Goal: Task Accomplishment & Management: Manage account settings

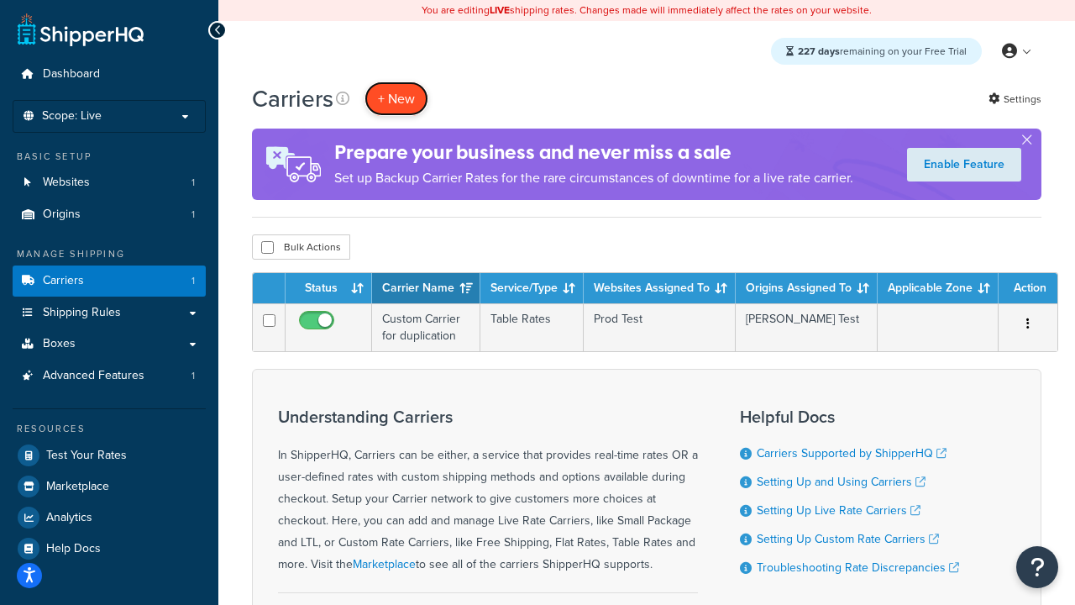
click at [396, 98] on button "+ New" at bounding box center [396, 98] width 64 height 34
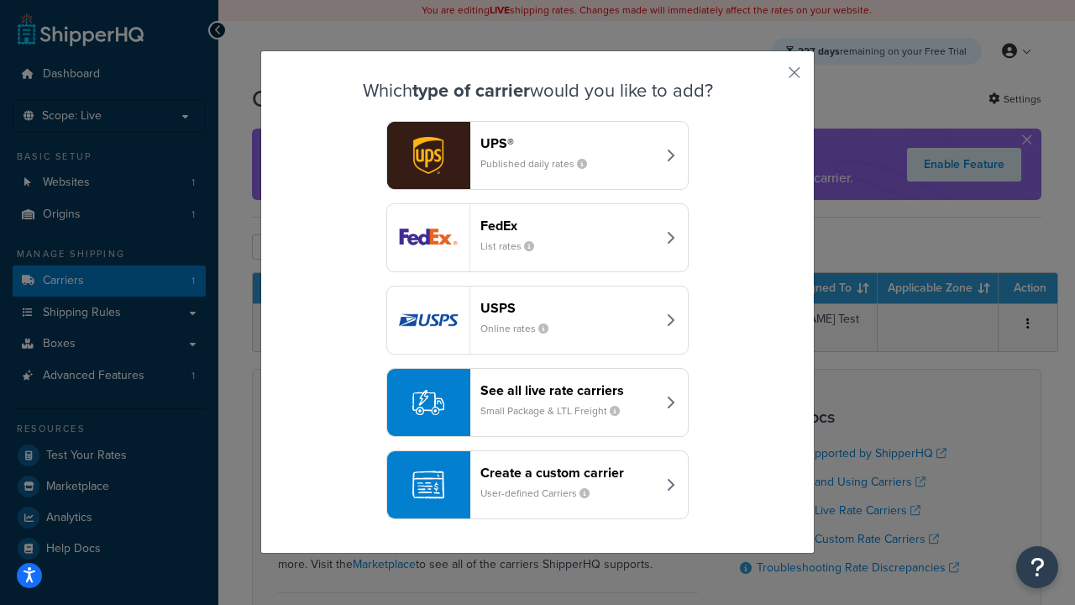
click at [568, 225] on header "FedEx" at bounding box center [567, 225] width 175 height 16
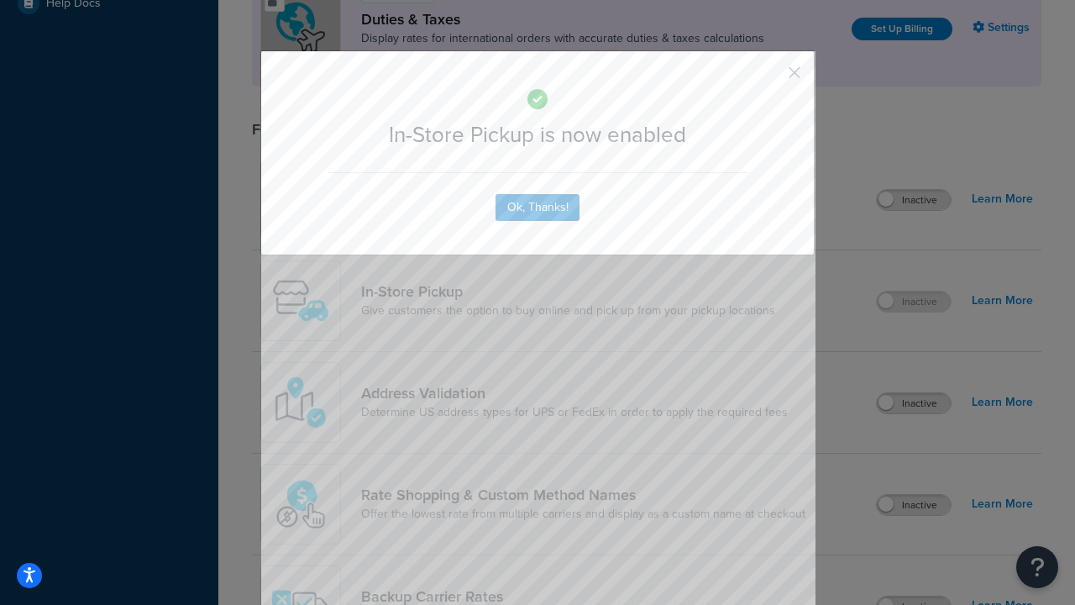
scroll to position [576, 0]
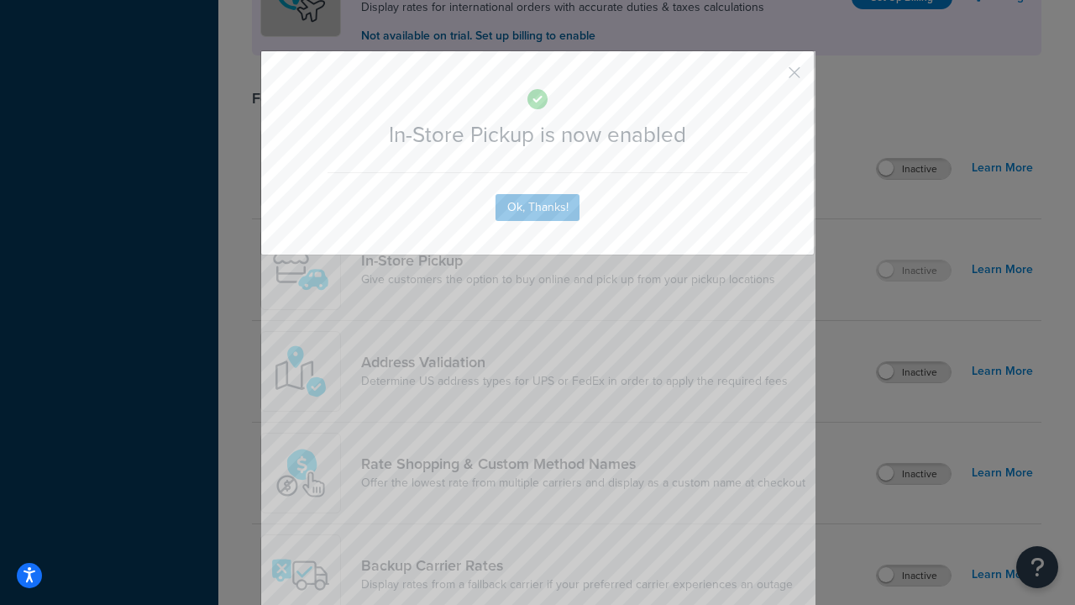
click at [769, 78] on button "button" at bounding box center [769, 78] width 4 height 4
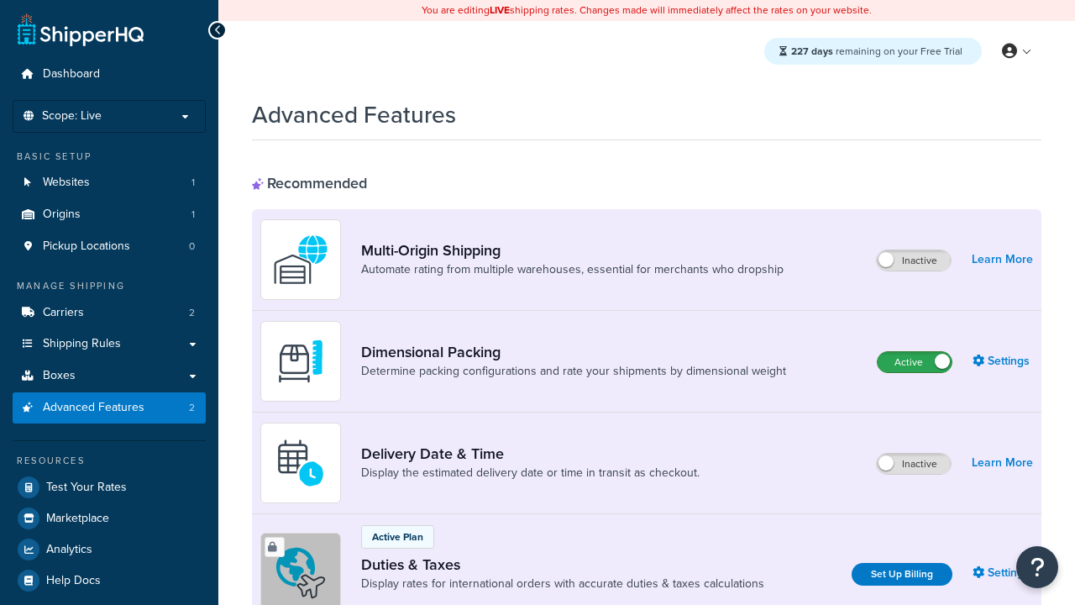
click at [914, 362] on label "Active" at bounding box center [914, 362] width 74 height 20
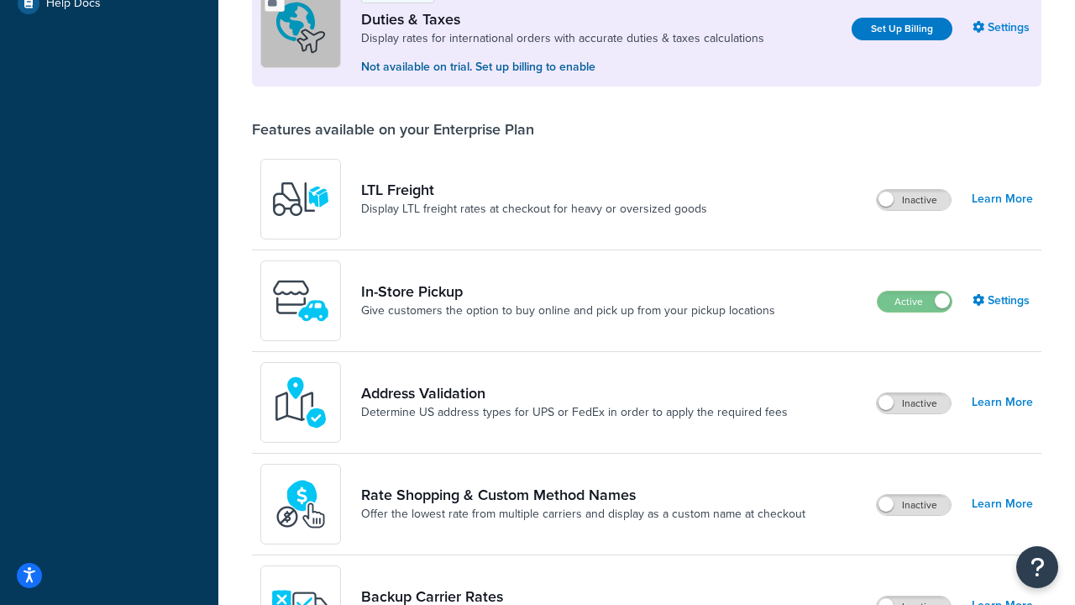
scroll to position [513, 0]
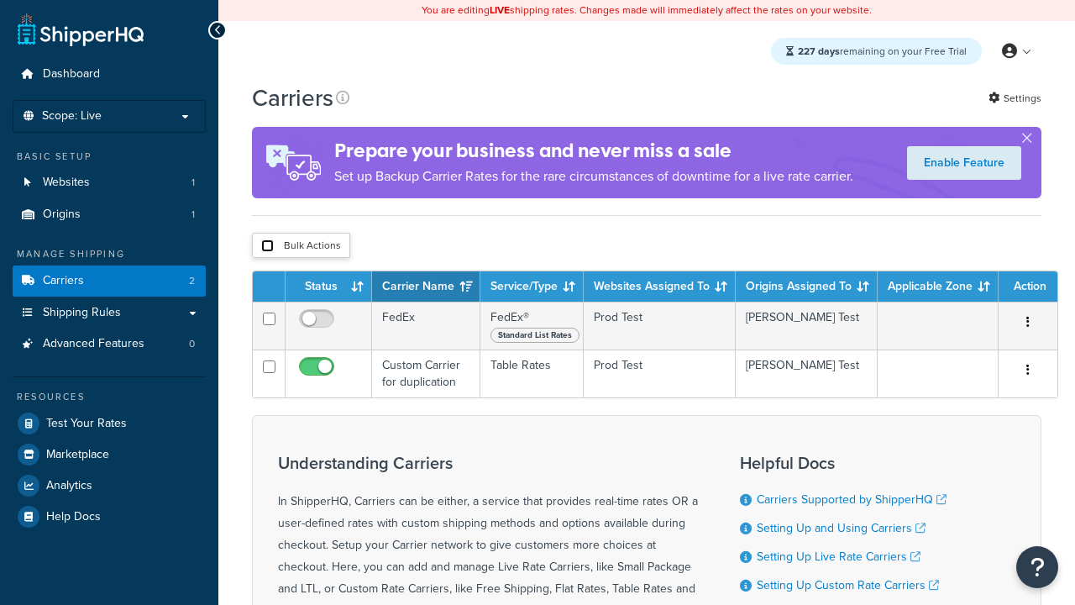
click at [267, 245] on input "checkbox" at bounding box center [267, 245] width 13 height 13
checkbox input "true"
click at [0, 0] on button "Delete" at bounding box center [0, 0] width 0 height 0
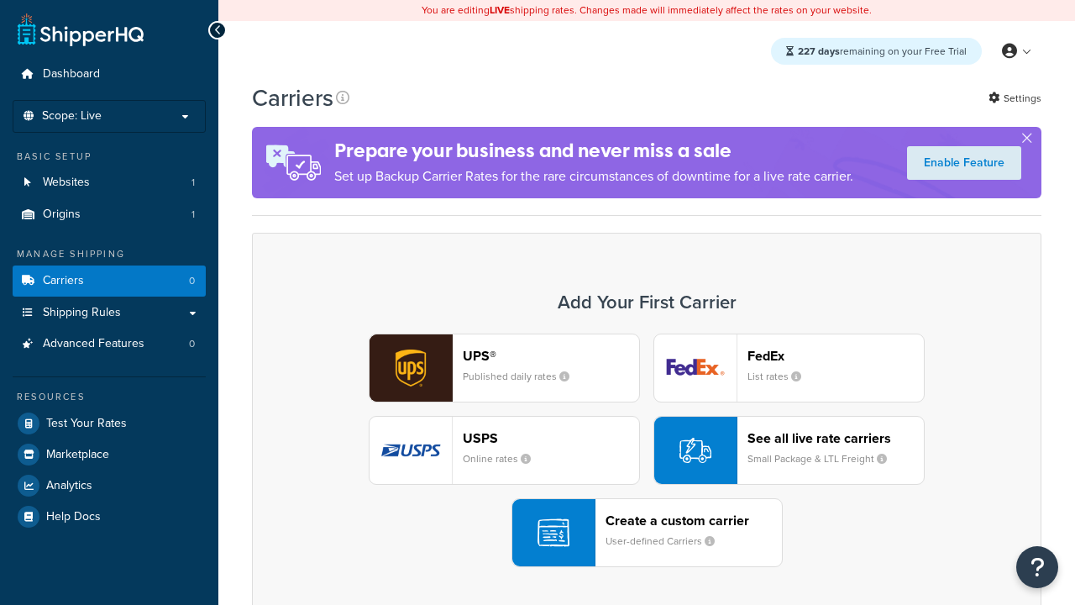
click at [647, 450] on div "UPS® Published daily rates FedEx List rates USPS Online rates See all live rate…" at bounding box center [647, 449] width 754 height 233
click at [647, 532] on div "Create a custom carrier User-defined Carriers" at bounding box center [693, 532] width 176 height 40
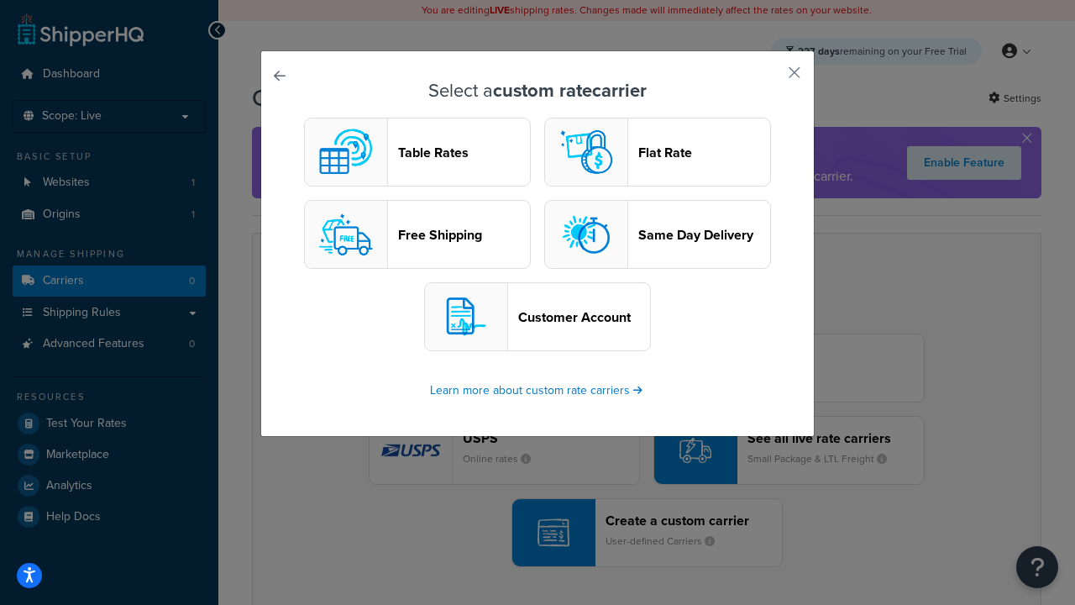
click at [417, 152] on header "Table Rates" at bounding box center [464, 152] width 132 height 16
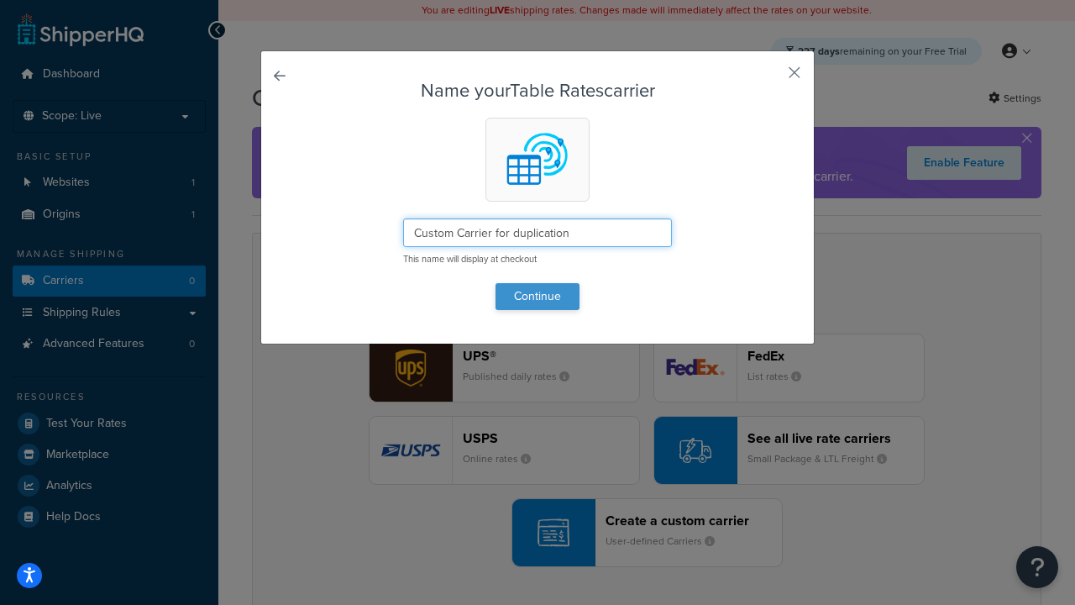
type input "Custom Carrier for duplication"
click at [537, 296] on button "Continue" at bounding box center [537, 296] width 84 height 27
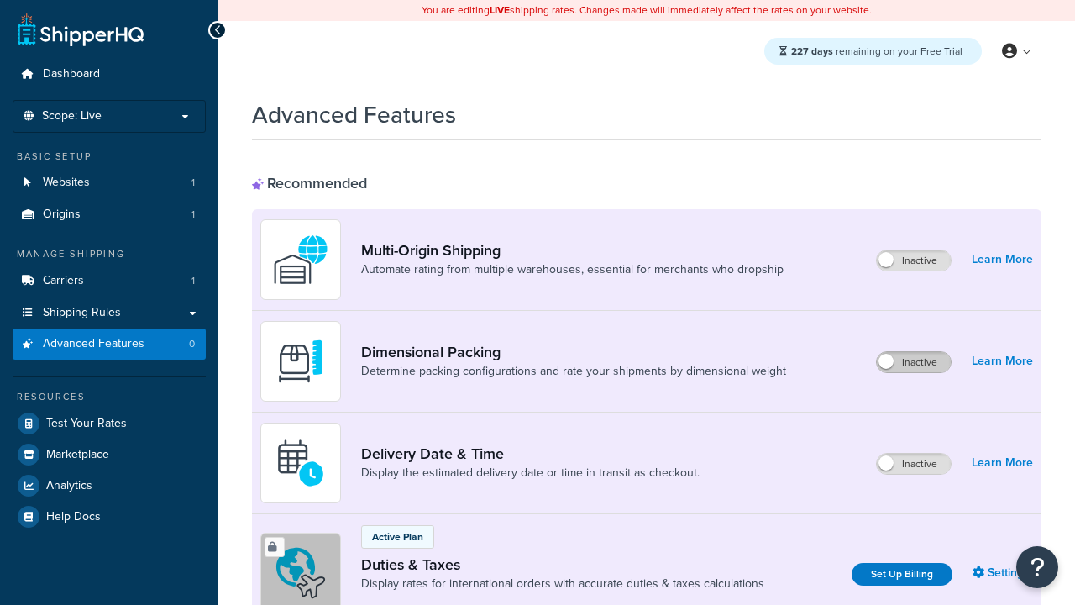
click at [914, 362] on label "Inactive" at bounding box center [914, 362] width 74 height 20
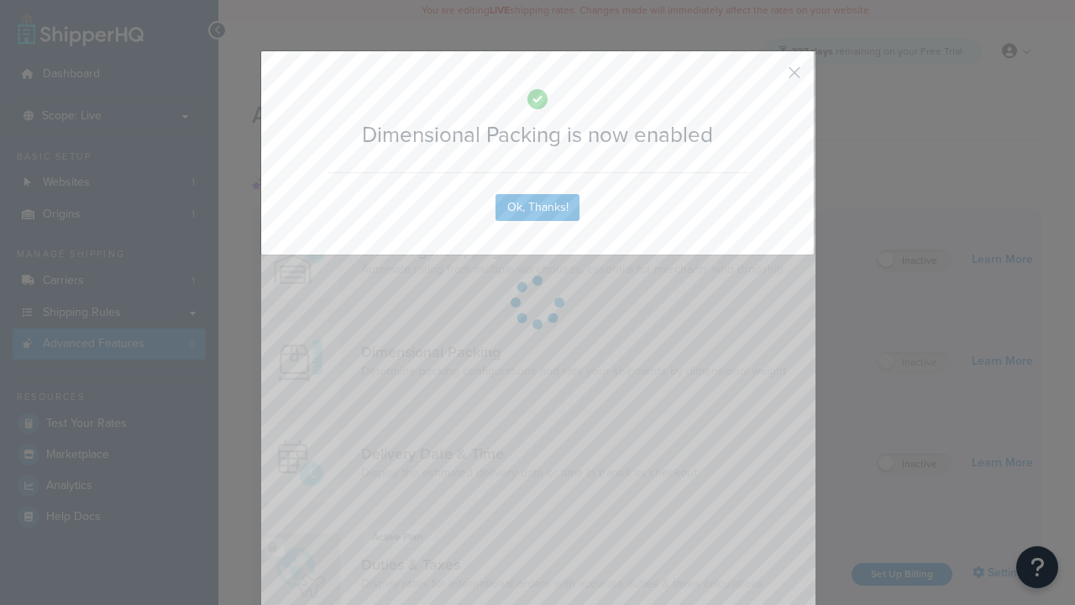
click at [769, 78] on button "button" at bounding box center [769, 78] width 4 height 4
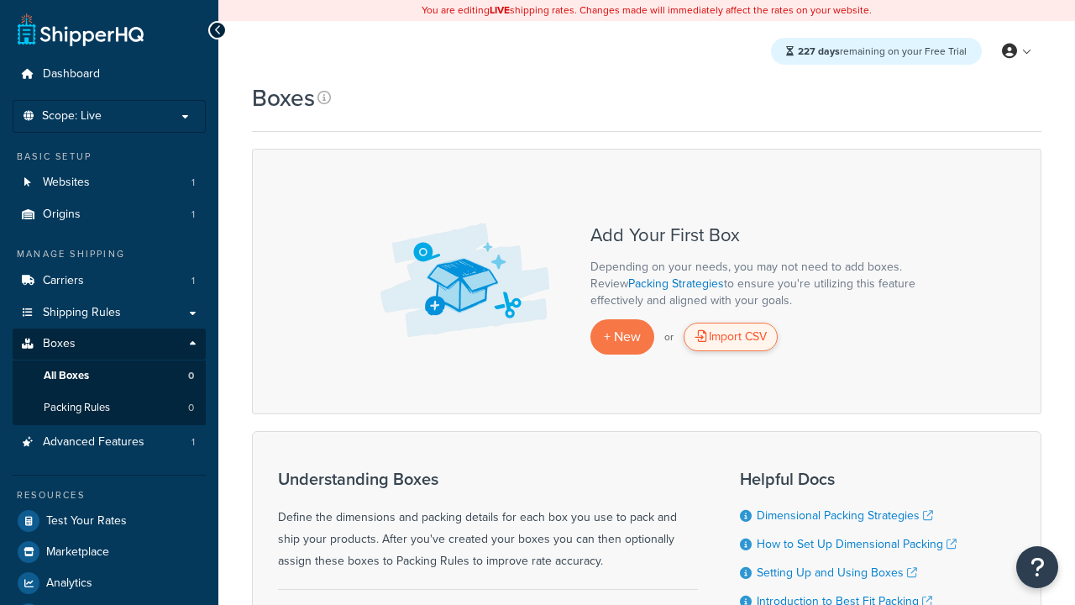
click at [730, 337] on div "Import CSV" at bounding box center [730, 336] width 94 height 29
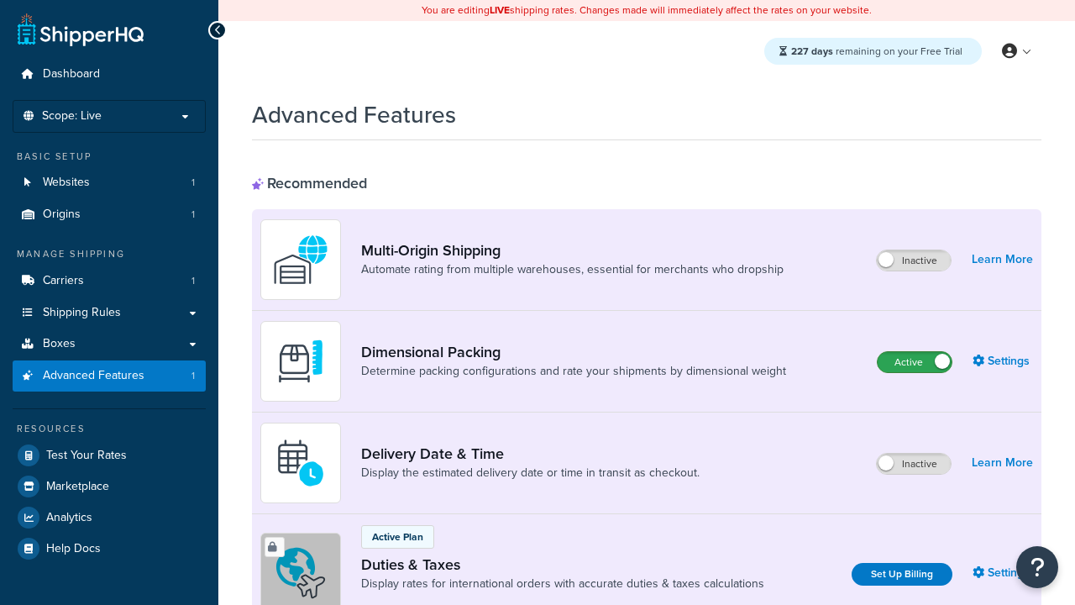
click at [914, 362] on label "Active" at bounding box center [914, 362] width 74 height 20
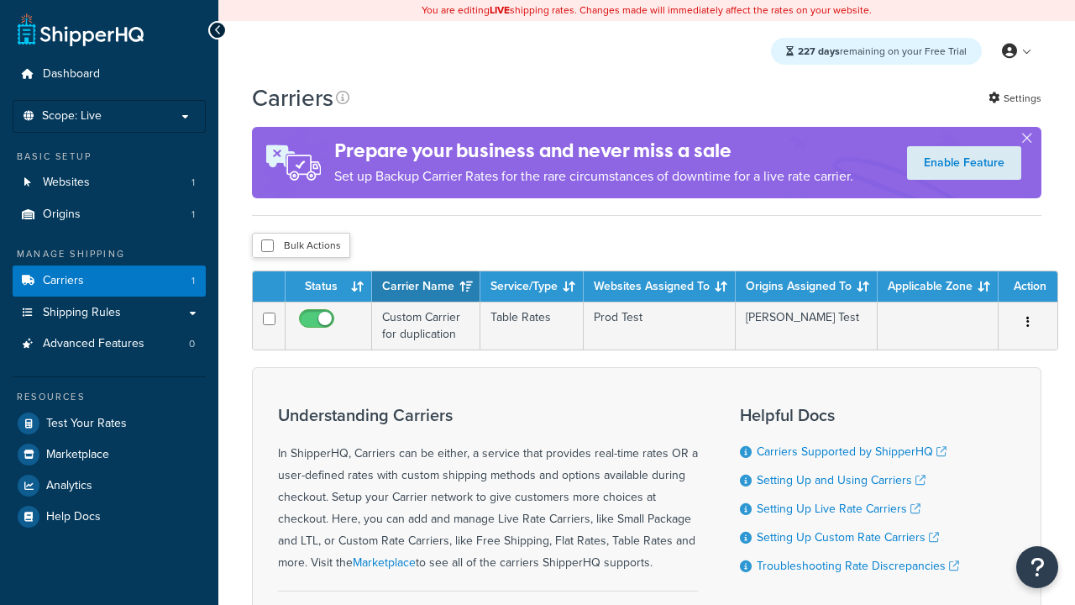
click at [267, 245] on input "checkbox" at bounding box center [267, 245] width 13 height 13
checkbox input "true"
click at [0, 0] on button "Delete" at bounding box center [0, 0] width 0 height 0
